Goal: Task Accomplishment & Management: Use online tool/utility

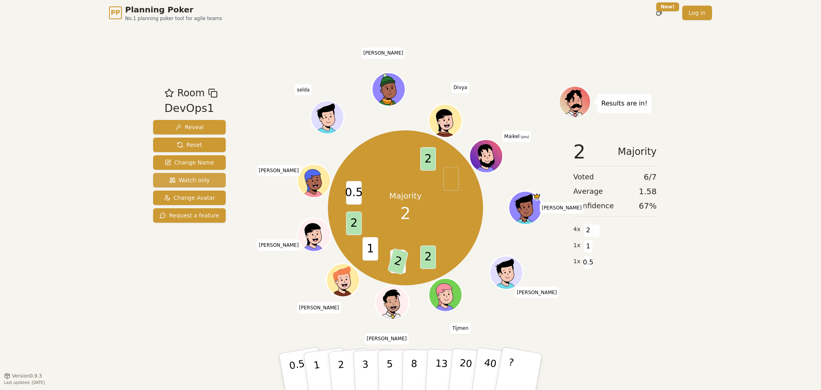
click at [204, 180] on span "Watch only" at bounding box center [189, 180] width 41 height 8
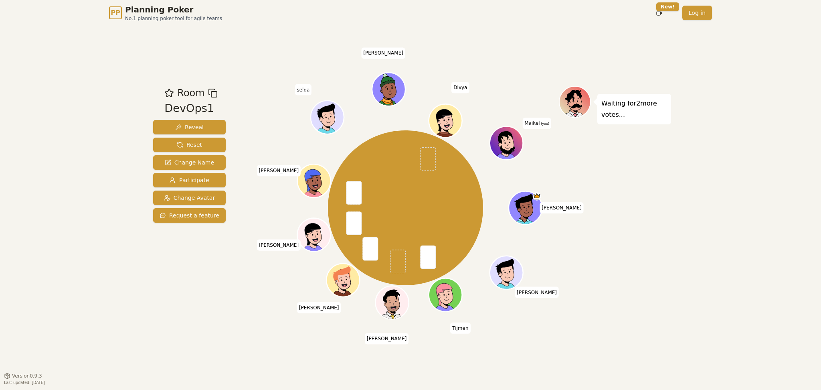
click at [76, 158] on div "PP Planning Poker No.1 planning poker tool for agile teams Toggle theme New! Lo…" at bounding box center [410, 195] width 821 height 390
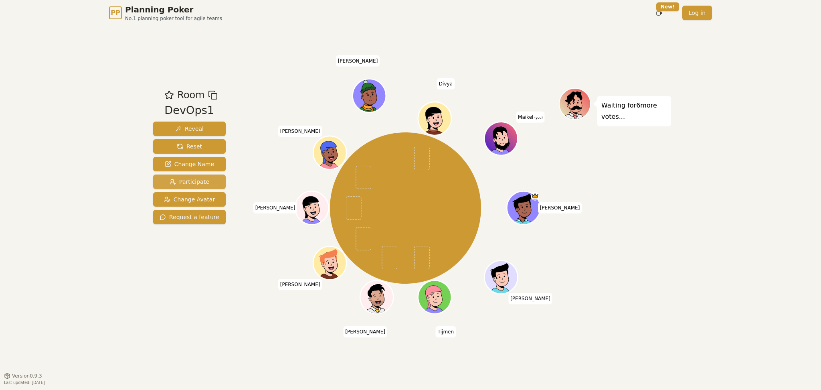
click at [198, 183] on span "Participate" at bounding box center [190, 182] width 40 height 8
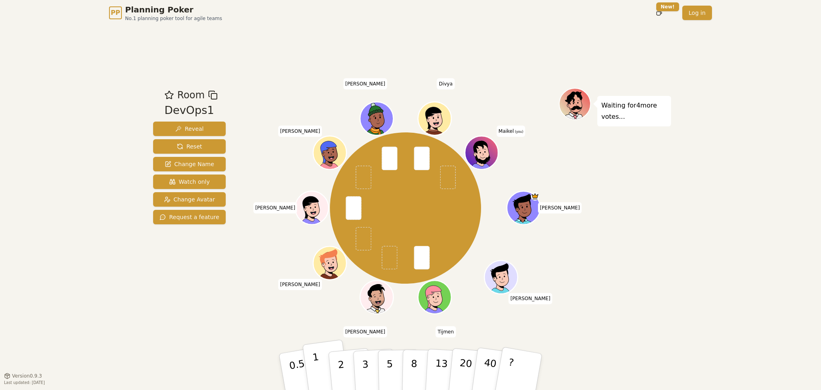
click at [318, 375] on p "1" at bounding box center [318, 373] width 12 height 44
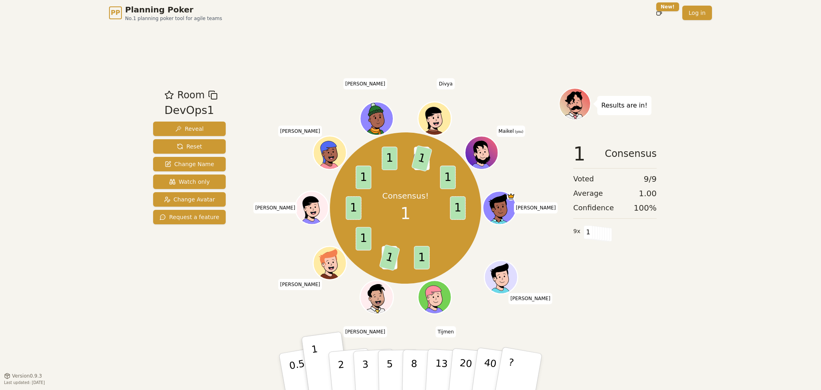
drag, startPoint x: 197, startPoint y: 141, endPoint x: 228, endPoint y: 139, distance: 31.0
click at [197, 143] on button "Reset" at bounding box center [189, 146] width 73 height 14
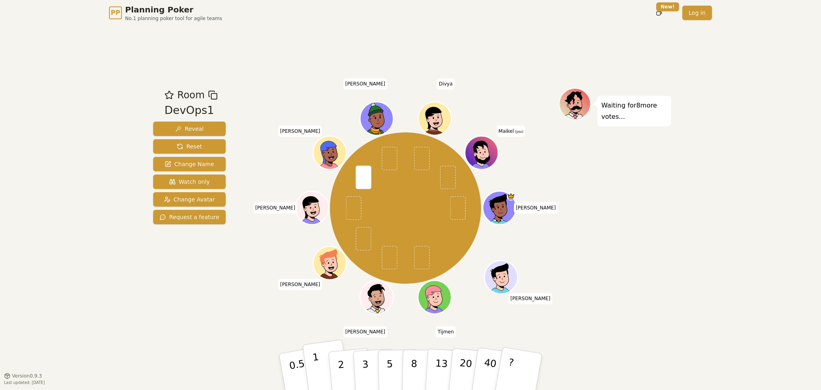
click at [319, 356] on button "1" at bounding box center [326, 371] width 48 height 65
click at [295, 364] on p "0.5" at bounding box center [298, 372] width 22 height 45
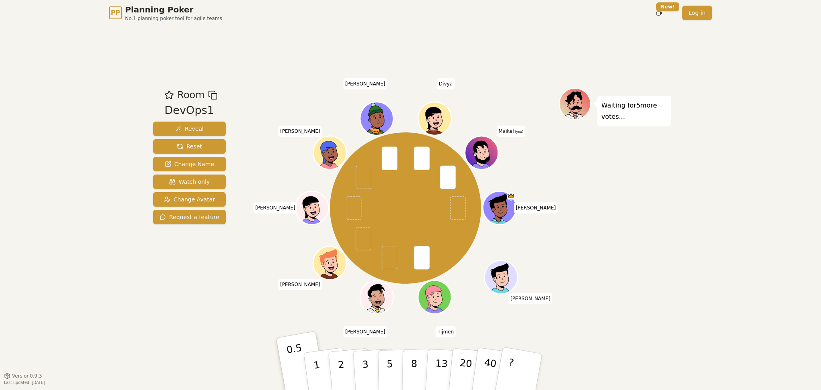
click at [172, 314] on div "Room DevOps1 Reveal Reset Change Name Watch only Change Avatar Request a featur…" at bounding box center [410, 201] width 521 height 350
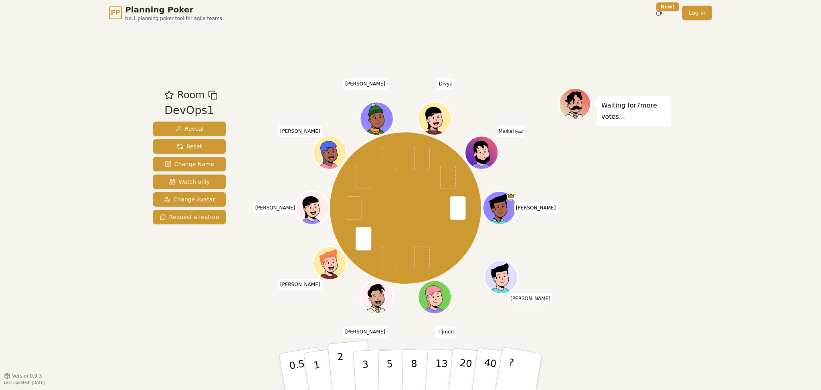
click at [336, 366] on button "2" at bounding box center [350, 372] width 46 height 64
click at [343, 370] on button "2" at bounding box center [350, 372] width 46 height 64
